Goal: Communication & Community: Answer question/provide support

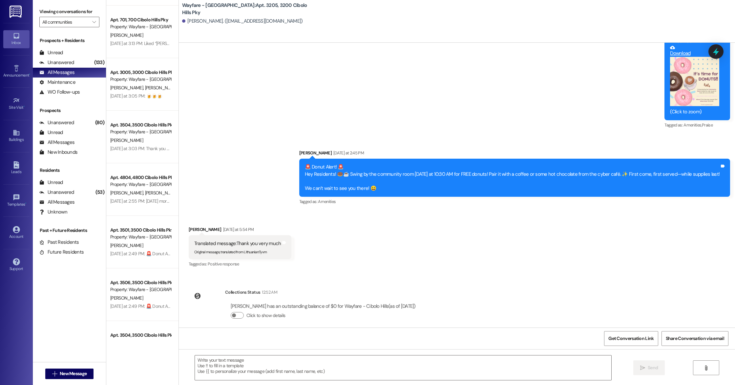
scroll to position [308, 0]
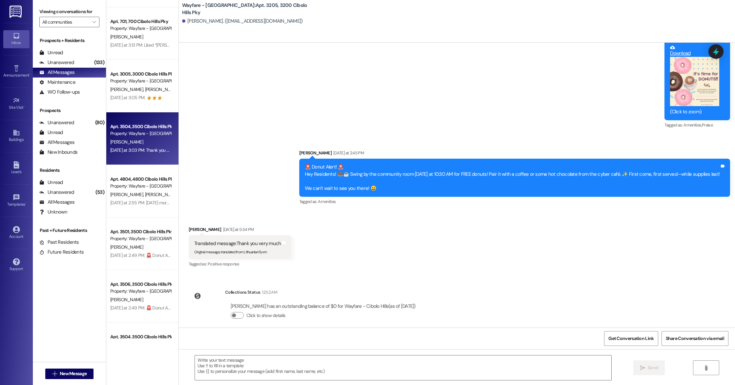
click at [129, 141] on span "[PERSON_NAME]" at bounding box center [126, 142] width 33 height 6
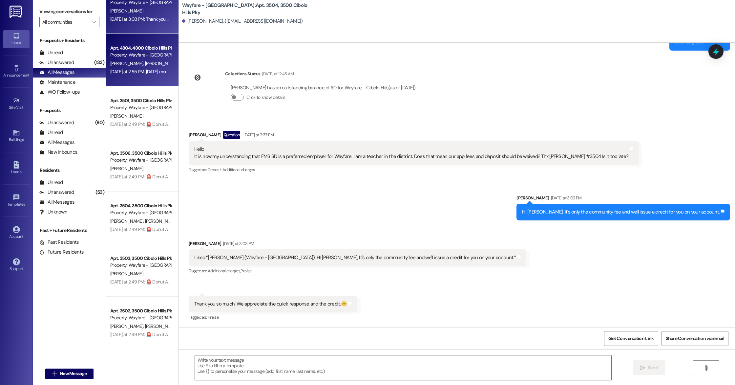
scroll to position [439, 0]
click at [132, 215] on div "Apt. 3005, [GEOGRAPHIC_DATA] Pky Property: Wayfare - Cibolo Hills [PERSON_NAME]…" at bounding box center [142, 169] width 72 height 338
click at [132, 215] on div "Property: Wayfare - [GEOGRAPHIC_DATA]" at bounding box center [140, 212] width 61 height 7
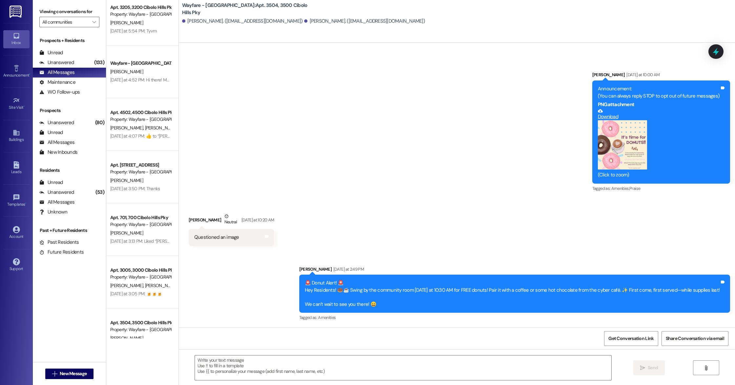
scroll to position [0, 0]
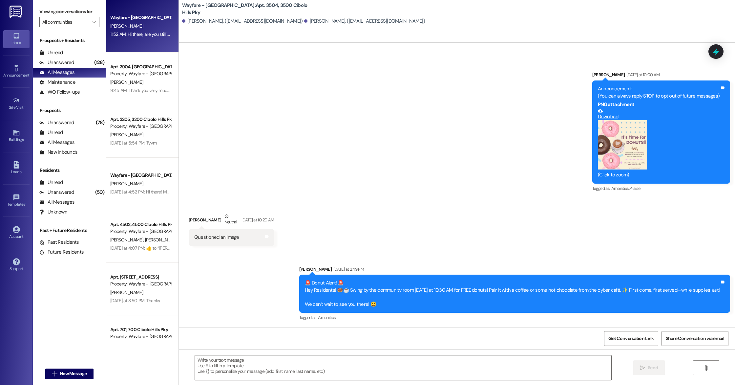
click at [135, 39] on div "Wayfare - [GEOGRAPHIC_DATA] [PERSON_NAME] 11:52 AM: Hi there, are you still int…" at bounding box center [142, 26] width 72 height 53
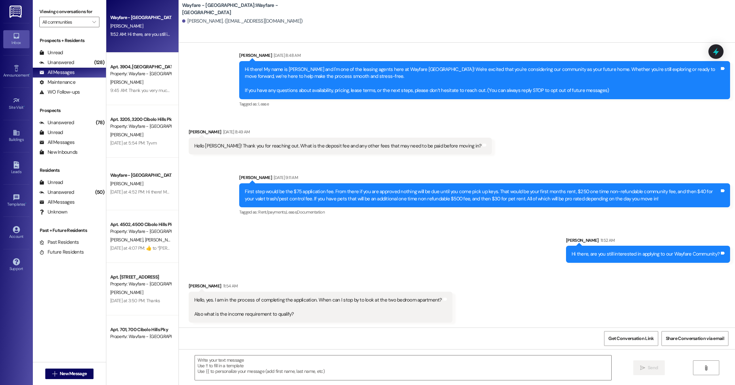
scroll to position [11, 0]
click at [299, 383] on div " Send " at bounding box center [457, 373] width 557 height 49
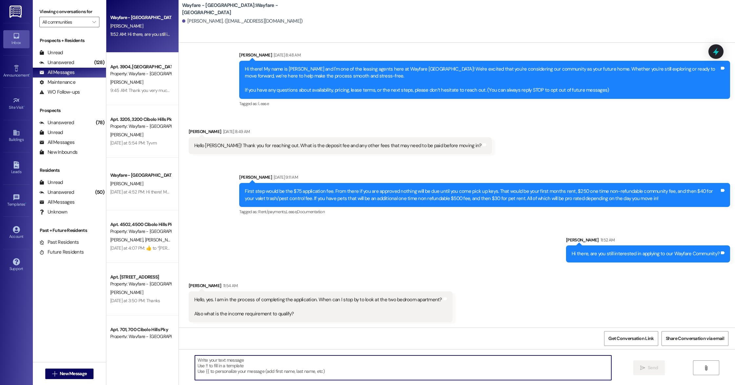
click at [277, 370] on textarea at bounding box center [403, 367] width 417 height 25
click at [279, 379] on textarea at bounding box center [403, 367] width 417 height 25
click at [250, 361] on textarea "You may stop by anytime! WE stop taking tour" at bounding box center [403, 367] width 417 height 25
click at [288, 360] on textarea "You may stop by anytime! We stop taking tour" at bounding box center [403, 367] width 417 height 25
click at [286, 361] on textarea "You may stop by anytime! We stop taking tours b 5pm [DATE] and we will be open …" at bounding box center [403, 367] width 417 height 25
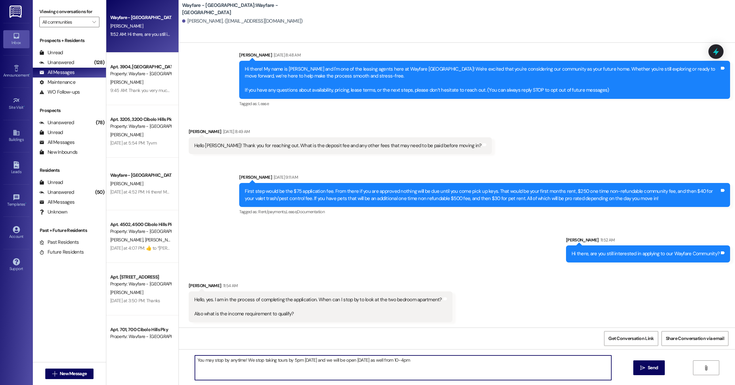
click at [306, 359] on textarea "You may stop by anytime! We stop taking tours by 5pm [DATE] and we will be open…" at bounding box center [403, 367] width 417 height 25
click at [443, 364] on textarea "You may stop by anytime! We stop taking tours by 5pm weekdays and we will be op…" at bounding box center [403, 367] width 417 height 25
type textarea "You may stop by anytime! We stop taking tours by 5pm weekdays and we will be op…"
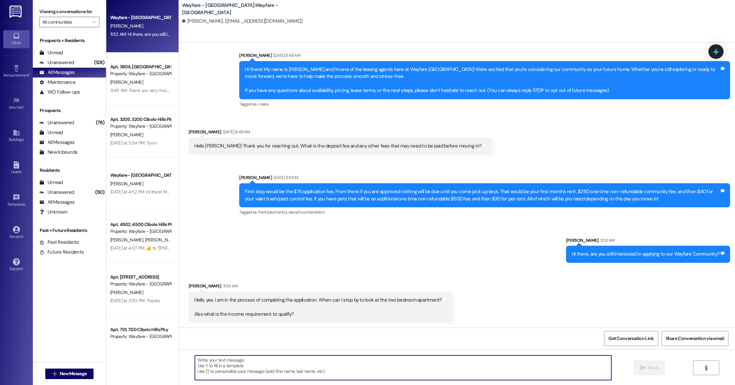
scroll to position [57, 0]
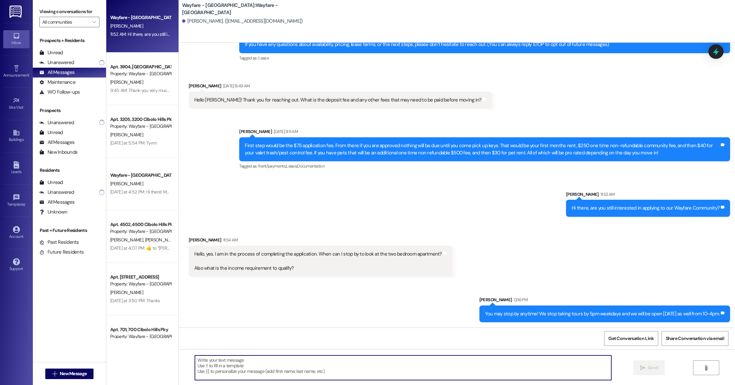
click at [206, 368] on textarea at bounding box center [403, 367] width 417 height 25
type textarea "W"
type textarea "t"
type textarea "k"
click at [316, 360] on textarea "we look for at least 3 times the rent to income, our 2 bedrooms are starting at…" at bounding box center [403, 367] width 417 height 25
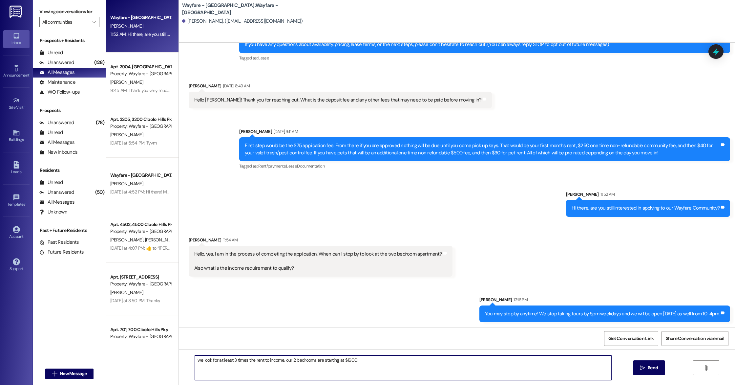
click at [316, 360] on textarea "we look for at least 3 times the rent to income, our 2 bedrooms are starting at…" at bounding box center [403, 367] width 417 height 25
click at [391, 367] on textarea "we look for at least 3 times the rent to income, our 2 bedrooms are starting at…" at bounding box center [403, 367] width 417 height 25
click at [278, 361] on textarea "we look for at least 3 times the rent to income, our 2 bedrooms are starting at…" at bounding box center [403, 367] width 417 height 25
click at [196, 358] on textarea "we look for at least 3 times the rent to income, our 2 bedrooms are starting at…" at bounding box center [403, 367] width 417 height 25
click at [368, 362] on textarea "We look for at least 3 times the rent to income, our 2 bedrooms are starting at…" at bounding box center [403, 367] width 417 height 25
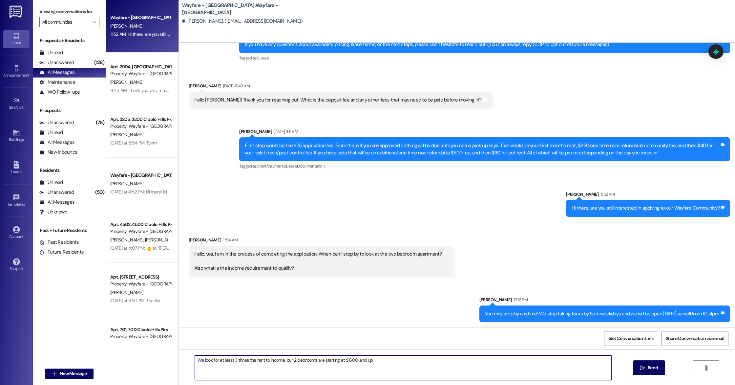
click at [365, 364] on textarea "We look for at least 3 times the rent to income, our 2 bedrooms are starting at…" at bounding box center [403, 367] width 417 height 25
click at [525, 361] on textarea "We look for at least 3 times the rent to income, our 2 bedrooms are starting at…" at bounding box center [403, 367] width 417 height 25
type textarea "We look for at least 3 times the rent to income, our 2 bedrooms are starting at…"
click at [651, 371] on span "Send" at bounding box center [653, 367] width 10 height 7
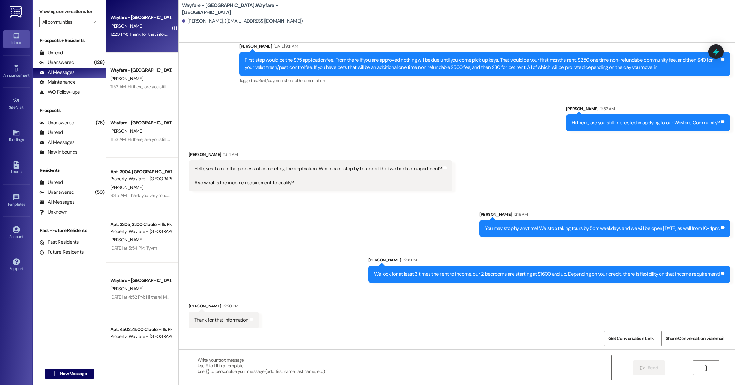
scroll to position [148, 0]
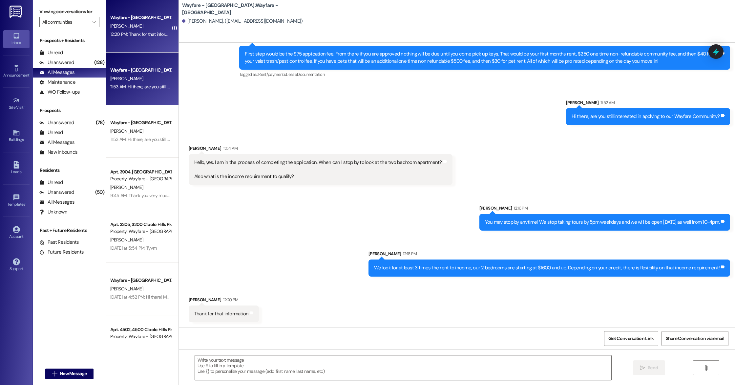
click at [125, 84] on div "11:53 AM: Hi there, are you still interested in applying to our Wayfare Communi…" at bounding box center [186, 87] width 153 height 6
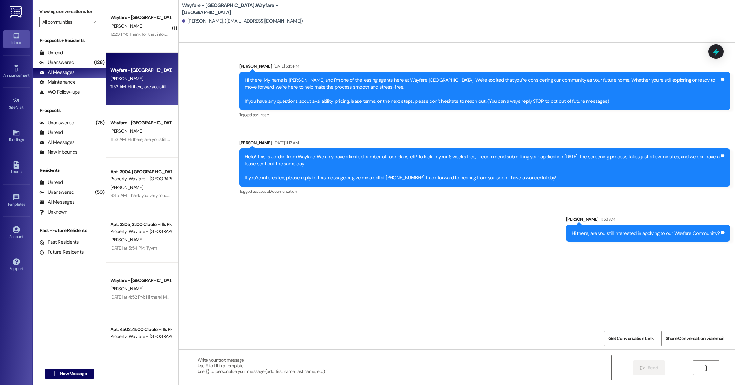
scroll to position [0, 0]
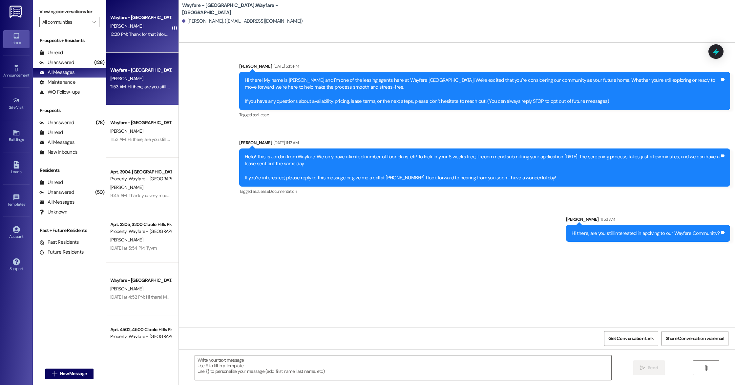
click at [136, 23] on div "[PERSON_NAME]" at bounding box center [141, 26] width 62 height 8
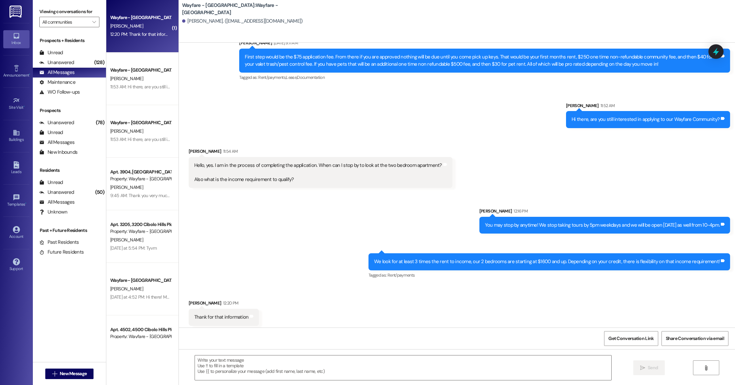
scroll to position [149, 0]
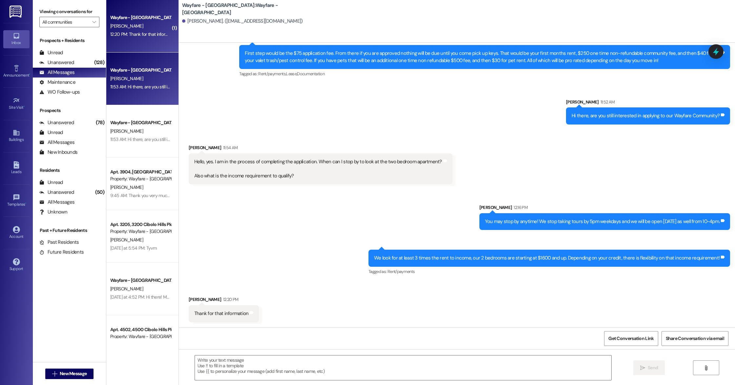
click at [144, 64] on div "Wayfare - [GEOGRAPHIC_DATA] [PERSON_NAME] 11:53 AM: Hi there, are you still int…" at bounding box center [142, 79] width 72 height 53
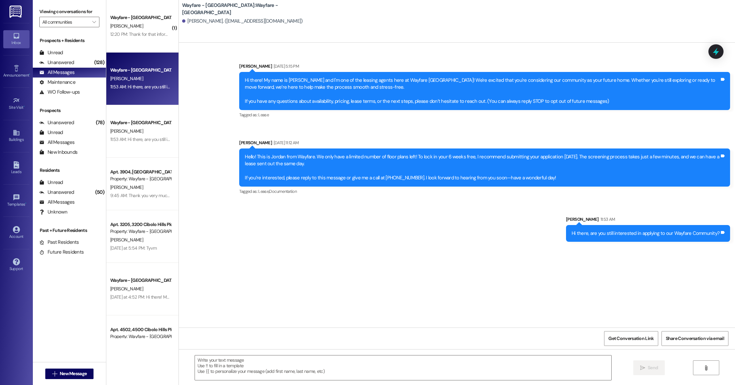
scroll to position [0, 0]
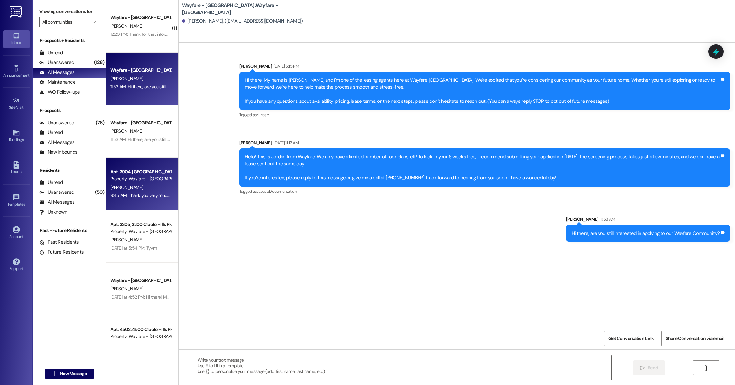
click at [129, 169] on div "Apt. 3904, [GEOGRAPHIC_DATA]" at bounding box center [140, 171] width 61 height 7
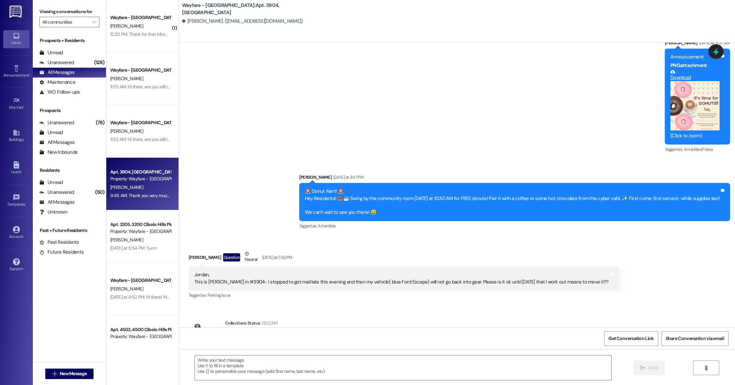
scroll to position [18003, 0]
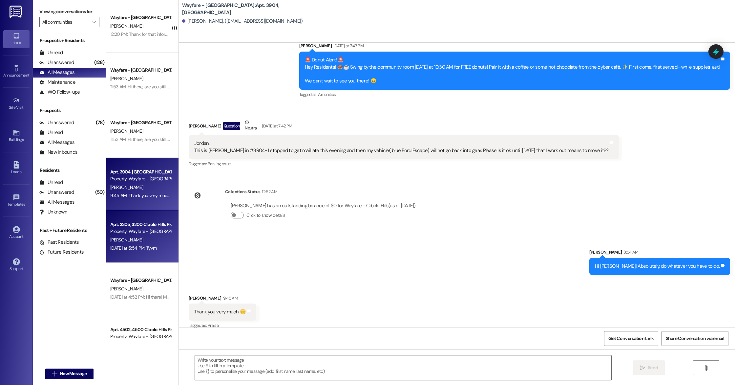
click at [138, 235] on div "Apt. 3205, [GEOGRAPHIC_DATA] Pky Property: Wayfare - [GEOGRAPHIC_DATA]" at bounding box center [141, 227] width 62 height 15
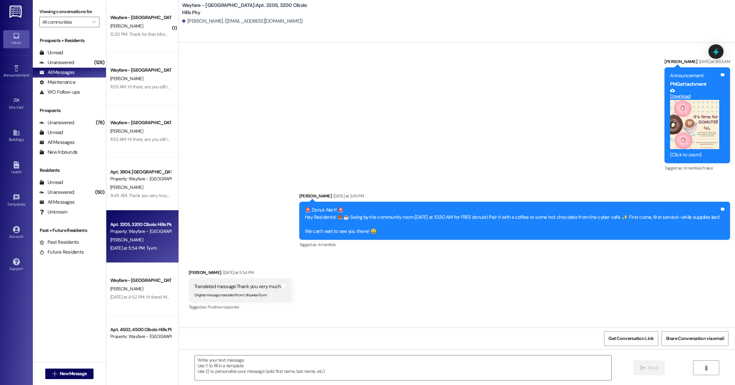
scroll to position [1406, 0]
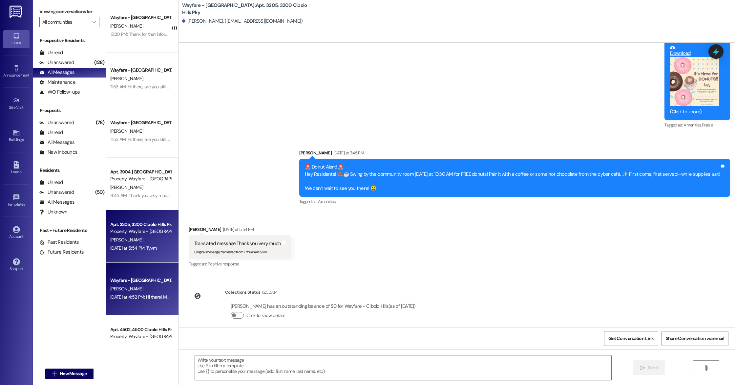
click at [134, 277] on div "Wayfare - [GEOGRAPHIC_DATA]" at bounding box center [140, 280] width 61 height 7
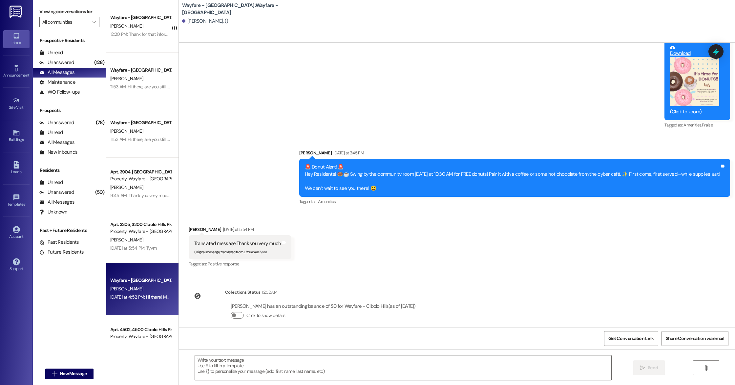
scroll to position [0, 0]
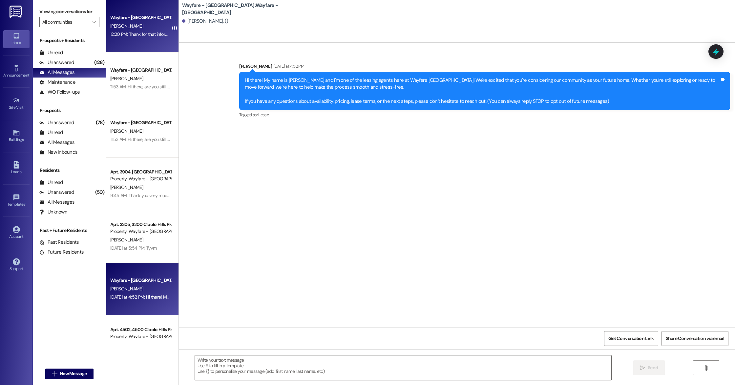
click at [145, 33] on div "12:20 PM: Thank for that information 12:20 PM: Thank for that information" at bounding box center [144, 34] width 68 height 6
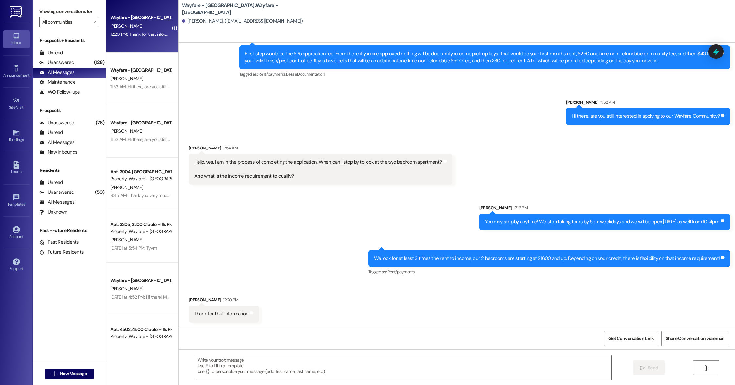
scroll to position [149, 0]
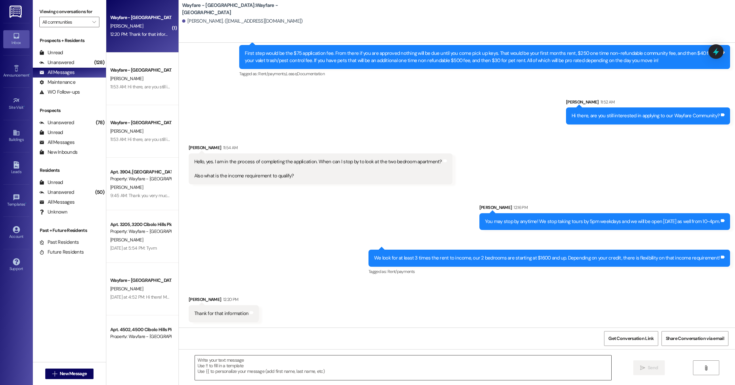
drag, startPoint x: 219, startPoint y: 357, endPoint x: 219, endPoint y: 365, distance: 8.2
click at [219, 363] on textarea at bounding box center [403, 367] width 417 height 25
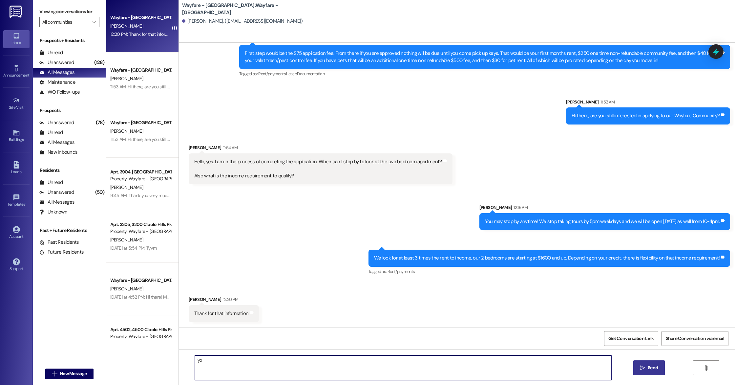
type textarea "y"
type textarea "You're very welcome!"
click at [198, 361] on textarea "You're very welcome!" at bounding box center [403, 367] width 417 height 25
click at [260, 370] on textarea "You're very welcome!" at bounding box center [403, 367] width 417 height 25
drag, startPoint x: 233, startPoint y: 363, endPoint x: 176, endPoint y: 362, distance: 57.5
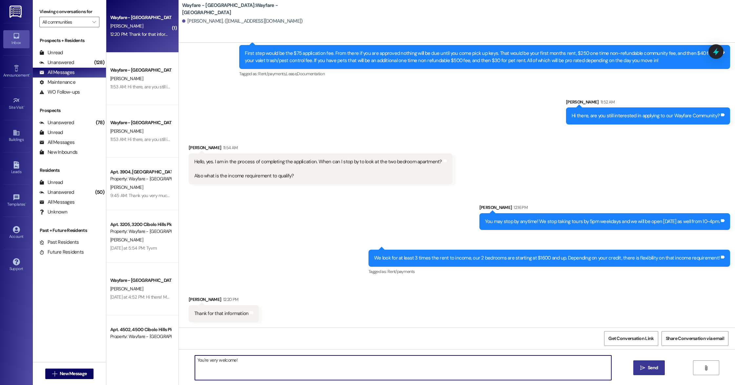
click at [179, 362] on div "You're very welcome!  Send " at bounding box center [457, 373] width 557 height 49
type textarea "Of course!"
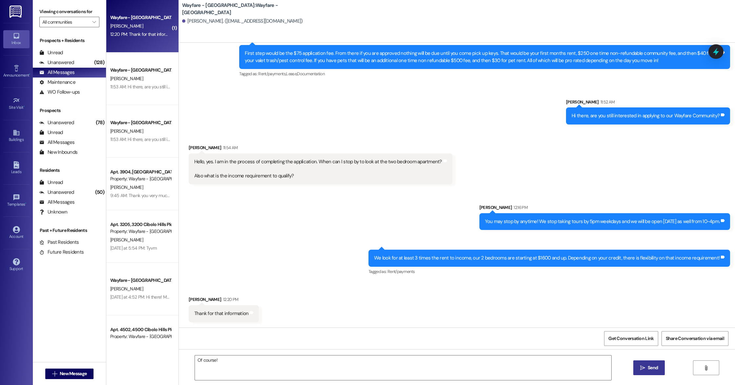
click at [642, 374] on button " Send" at bounding box center [650, 367] width 32 height 15
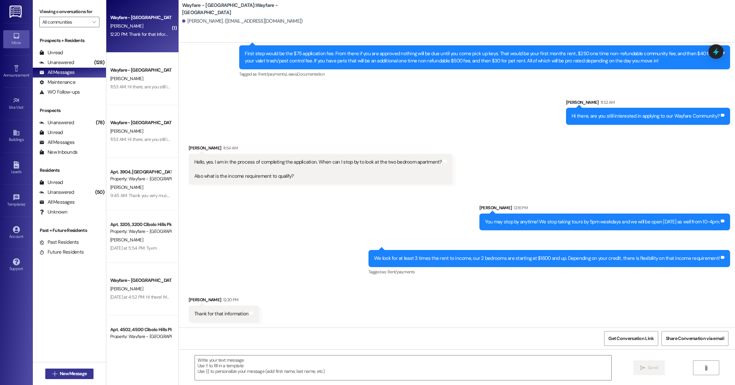
click at [60, 374] on span "New Message" at bounding box center [73, 373] width 27 height 7
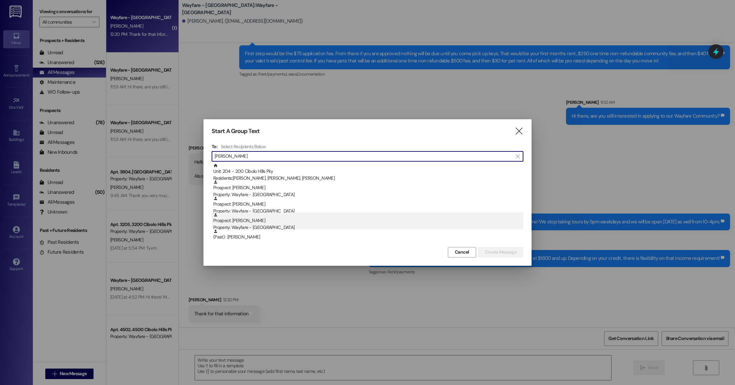
type input "[PERSON_NAME]"
click at [235, 221] on div "Prospect: [PERSON_NAME] Property: Wayfare - [GEOGRAPHIC_DATA]" at bounding box center [368, 221] width 310 height 19
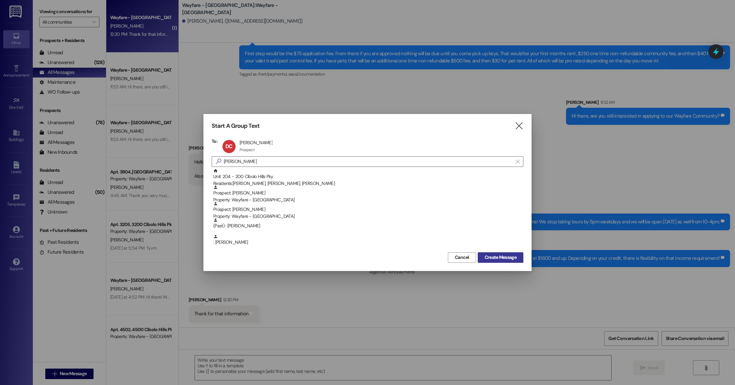
click at [513, 259] on span "Create Message" at bounding box center [501, 257] width 32 height 7
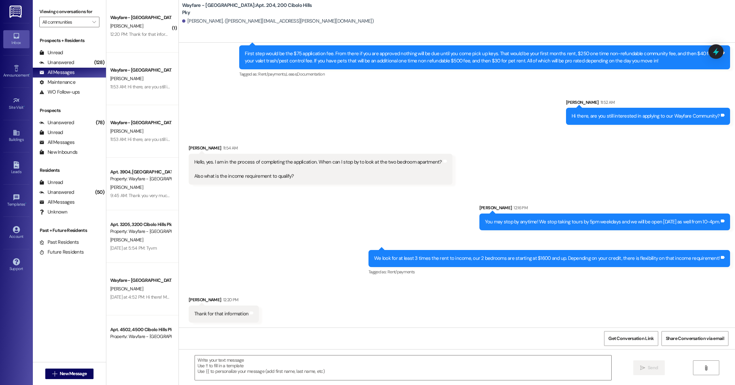
scroll to position [0, 0]
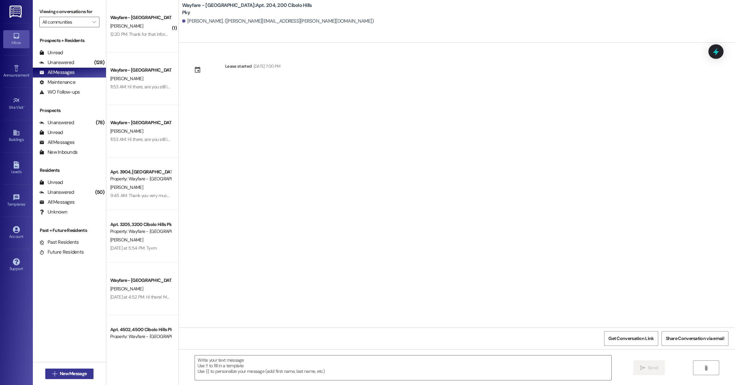
click at [52, 372] on icon "" at bounding box center [54, 373] width 5 height 5
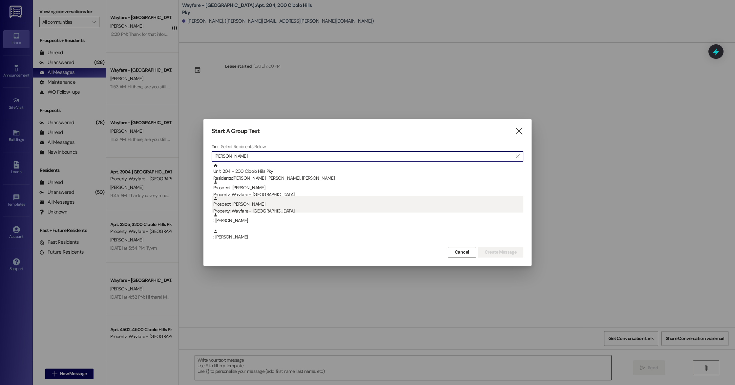
type input "[PERSON_NAME]"
click at [241, 201] on div "Prospect: [PERSON_NAME] Property: Wayfare - [GEOGRAPHIC_DATA]" at bounding box center [368, 205] width 310 height 19
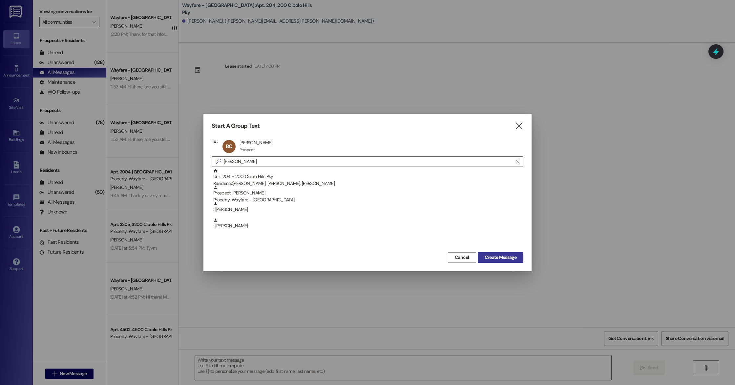
click at [504, 252] on button "Create Message" at bounding box center [501, 257] width 46 height 11
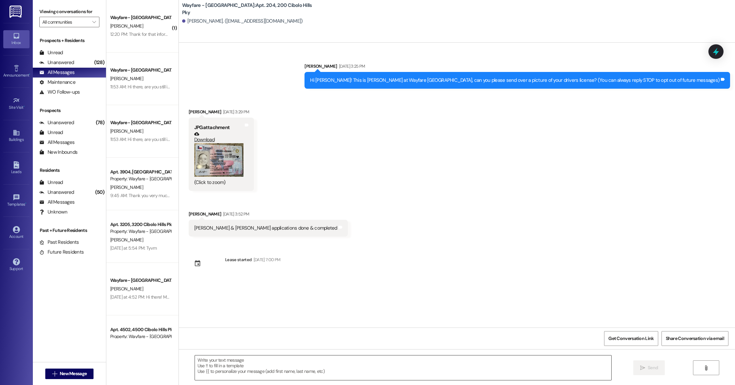
click at [226, 380] on textarea at bounding box center [403, 367] width 417 height 25
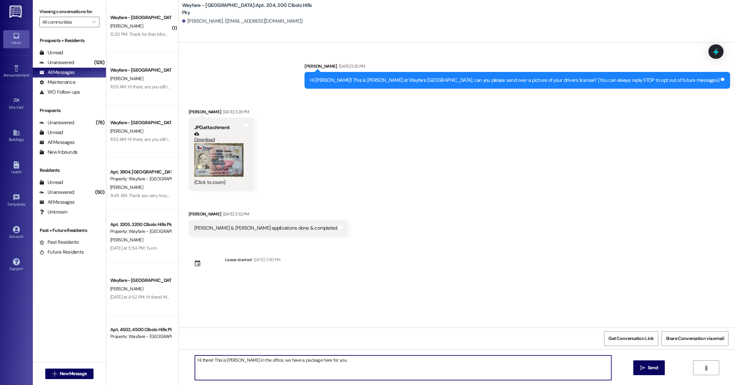
click at [340, 363] on textarea "Hi there! This is [PERSON_NAME] in the office, we have a package here for you." at bounding box center [403, 367] width 417 height 25
type textarea "Hi there! This is [PERSON_NAME] in the office, we have a package here for you."
click at [646, 365] on span " Send" at bounding box center [649, 367] width 21 height 7
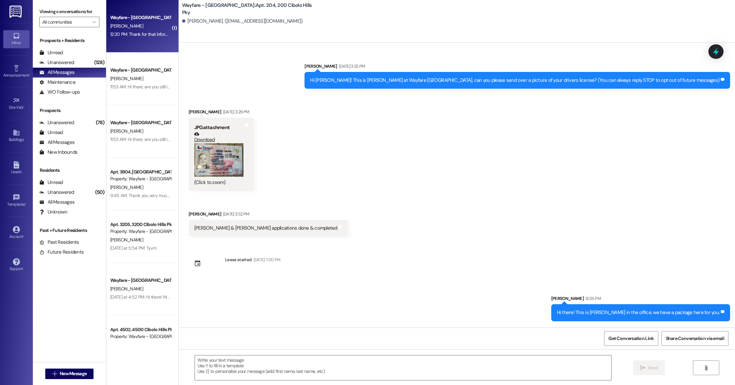
click at [130, 19] on div "Wayfare - [GEOGRAPHIC_DATA]" at bounding box center [140, 17] width 61 height 7
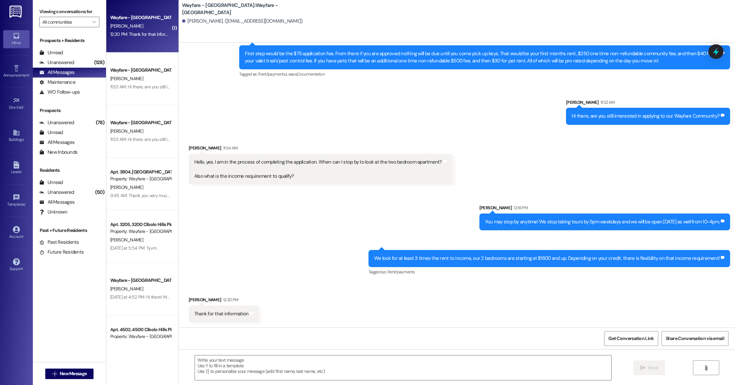
scroll to position [195, 0]
